Goal: Task Accomplishment & Management: Manage account settings

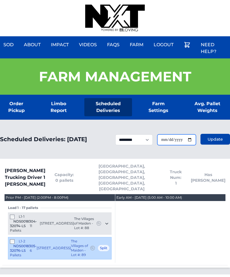
click at [178, 140] on input "**********" at bounding box center [176, 140] width 39 height 11
type input "**********"
click at [217, 145] on button "Update" at bounding box center [216, 139] width 30 height 11
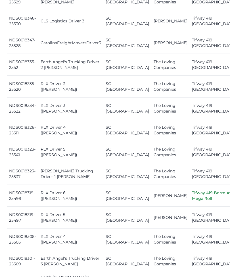
scroll to position [360, 0]
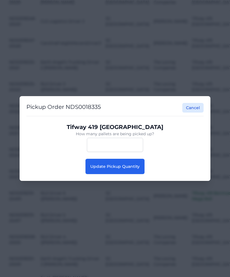
click at [136, 169] on span "Update Pickup Quantity" at bounding box center [114, 166] width 49 height 5
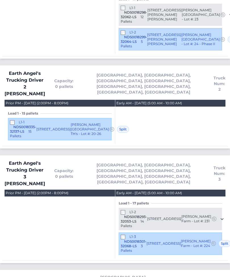
scroll to position [461, 0]
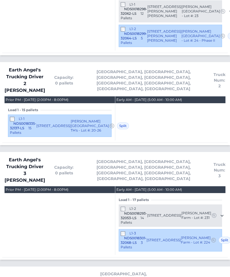
click at [17, 117] on div "L1-1 NDS0018335-32137-LS 15 Pallets" at bounding box center [23, 126] width 26 height 18
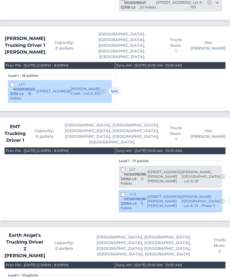
scroll to position [288, 0]
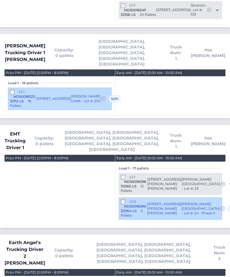
click at [81, 1] on div "Prior PM - Sunday August 17, 2025 (2:00PM - 8:00PM)" at bounding box center [60, 2] width 110 height 39
click at [85, 1] on div "Prior PM - Sunday August 17, 2025 (2:00PM - 8:00PM)" at bounding box center [60, 2] width 110 height 39
click at [83, 1] on div "Prior PM - Sunday August 17, 2025 (2:00PM - 8:00PM)" at bounding box center [60, 2] width 110 height 39
click at [78, 2] on div "Prior PM - Sunday August 17, 2025 (2:00PM - 8:00PM)" at bounding box center [60, 2] width 110 height 39
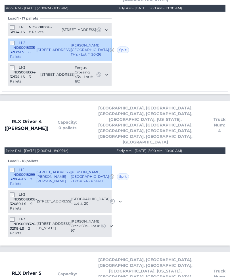
scroll to position [919, 0]
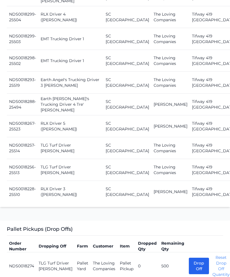
scroll to position [649, 0]
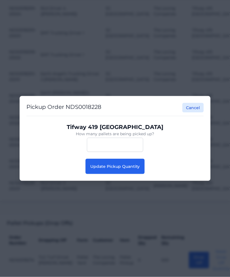
scroll to position [649, 0]
click at [131, 174] on button "Update Pickup Quantity" at bounding box center [114, 166] width 59 height 15
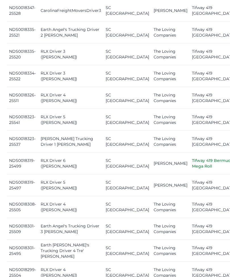
scroll to position [383, 0]
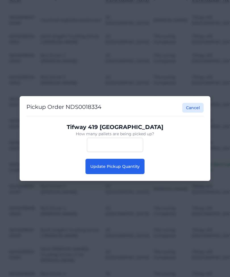
click at [123, 174] on button "Update Pickup Quantity" at bounding box center [114, 166] width 59 height 15
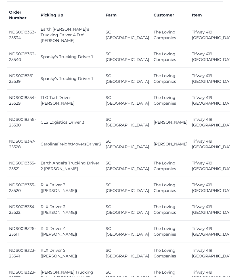
scroll to position [260, 0]
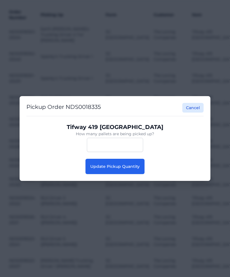
click at [124, 169] on span "Update Pickup Quantity" at bounding box center [114, 166] width 49 height 5
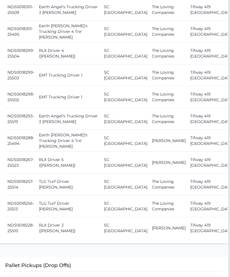
scroll to position [610, 0]
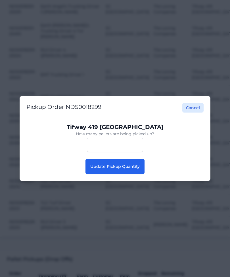
click at [127, 169] on span "Update Pickup Quantity" at bounding box center [114, 166] width 49 height 5
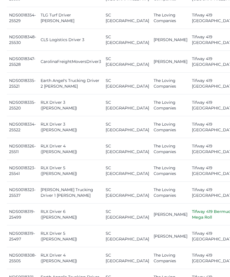
scroll to position [342, 0]
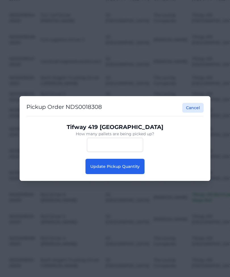
click at [126, 174] on button "Update Pickup Quantity" at bounding box center [114, 166] width 59 height 15
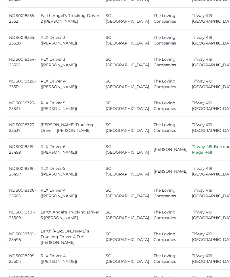
scroll to position [404, 0]
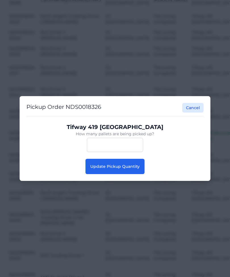
click at [134, 169] on span "Update Pickup Quantity" at bounding box center [114, 166] width 49 height 5
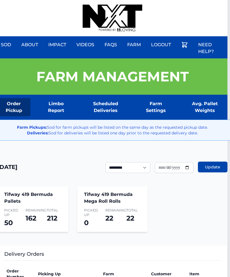
scroll to position [0, 5]
